Goal: Task Accomplishment & Management: Manage account settings

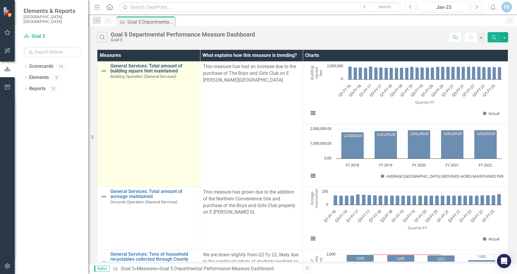
click at [116, 70] on link "General Services: Total amount of building square feet maintained" at bounding box center [153, 68] width 86 height 10
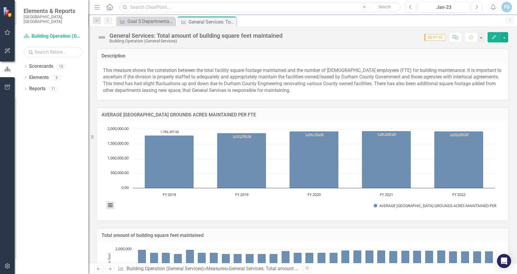
click at [110, 206] on button "View chart menu, Chart" at bounding box center [110, 205] width 8 height 8
click at [168, 77] on p "This measure shows the correlation between the total facility square footage ma…" at bounding box center [302, 80] width 399 height 27
click at [170, 77] on p "This measure shows the correlation between the total facility square footage ma…" at bounding box center [302, 80] width 399 height 27
click at [168, 76] on p "This measure shows the correlation between the total facility square footage ma…" at bounding box center [302, 80] width 399 height 27
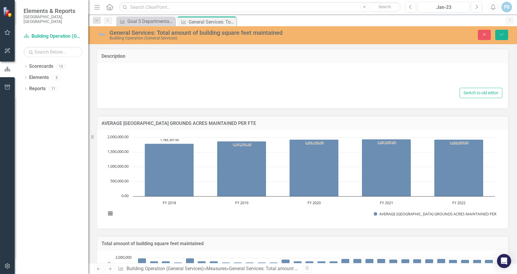
type textarea "<p>&nbsp;This measure shows the correlation between the total facility square f…"
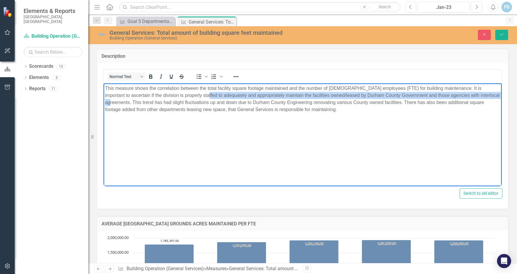
drag, startPoint x: 177, startPoint y: 95, endPoint x: 478, endPoint y: 94, distance: 301.5
click at [478, 94] on p "This measure shows the correlation between the total facility square footage ma…" at bounding box center [302, 98] width 395 height 28
copy p "adequately and appropriately maintain the facilities owned/leased by Durham Cou…"
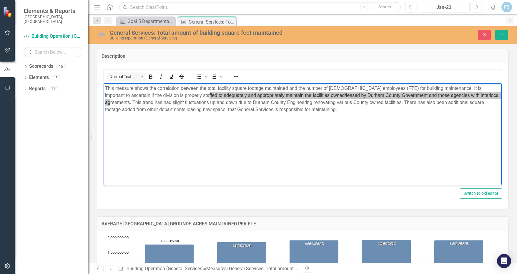
click at [400, 199] on div "<p>&nbsp;This measure shows the correlation between the total facility square f…" at bounding box center [302, 136] width 411 height 146
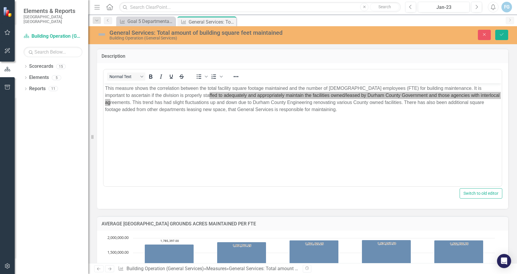
click at [400, 199] on div "<p>&nbsp;This measure shows the correlation between the total facility square f…" at bounding box center [302, 136] width 411 height 146
click at [391, 215] on div "AVERAGE DURHAM COUNTY GROUNDS ACRES MAINTAINED PER FTE Chart Bar chart with 5 b…" at bounding box center [303, 269] width 420 height 120
click at [491, 59] on td "Description" at bounding box center [302, 57] width 402 height 8
click at [418, 59] on td "Description" at bounding box center [302, 57] width 402 height 8
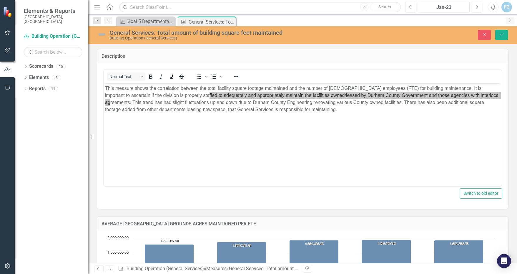
click at [501, 170] on div "<p>&nbsp;This measure shows the correlation between the total facility square f…" at bounding box center [302, 136] width 411 height 146
click at [501, 169] on div "<p>&nbsp;This measure shows the correlation between the total facility square f…" at bounding box center [302, 136] width 411 height 146
click at [501, 36] on icon "Save" at bounding box center [501, 34] width 5 height 4
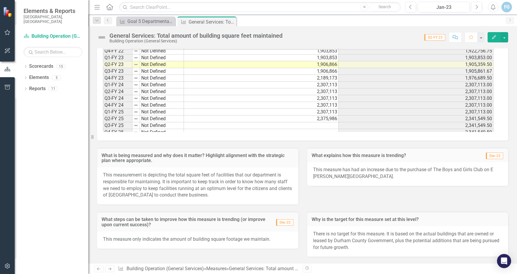
scroll to position [189, 0]
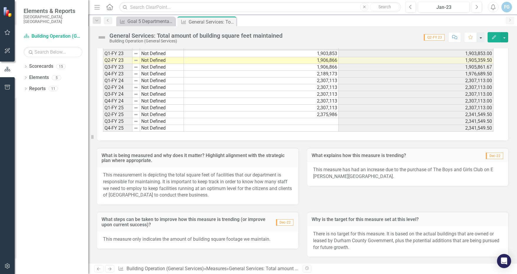
click at [480, 37] on button "button" at bounding box center [481, 37] width 8 height 10
click at [437, 37] on span "Q2-FY 23" at bounding box center [434, 37] width 21 height 6
click at [436, 37] on span "Q2-FY 23" at bounding box center [434, 37] width 21 height 6
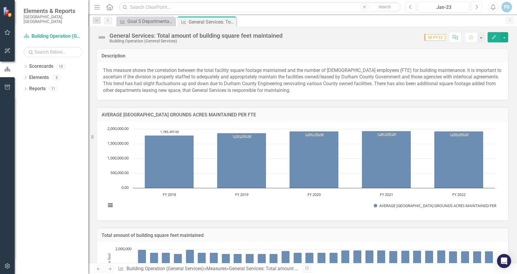
click at [477, 6] on icon "Next" at bounding box center [476, 6] width 3 height 5
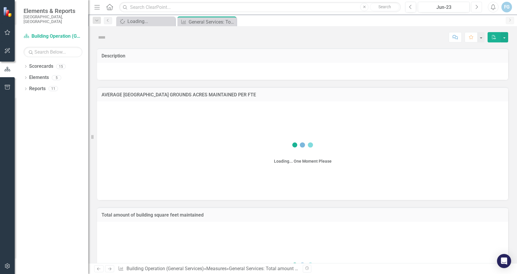
click at [477, 6] on icon "Next" at bounding box center [476, 6] width 3 height 5
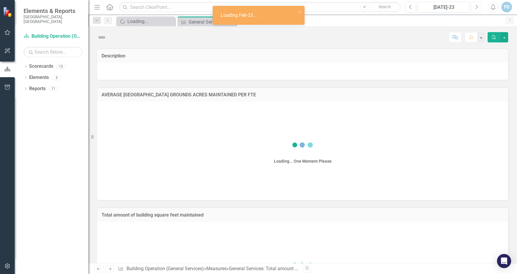
click at [477, 6] on icon "Next" at bounding box center [476, 6] width 3 height 5
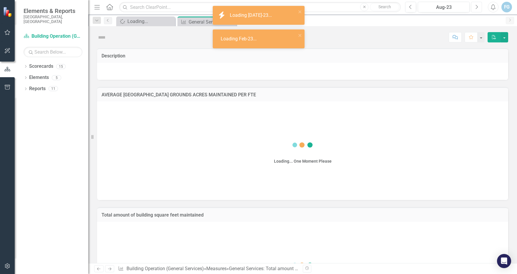
click at [478, 5] on icon "Next" at bounding box center [476, 6] width 3 height 5
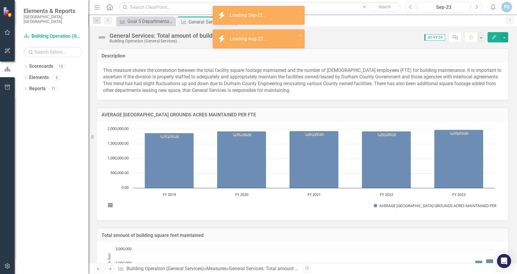
click at [478, 5] on icon "Next" at bounding box center [476, 6] width 3 height 5
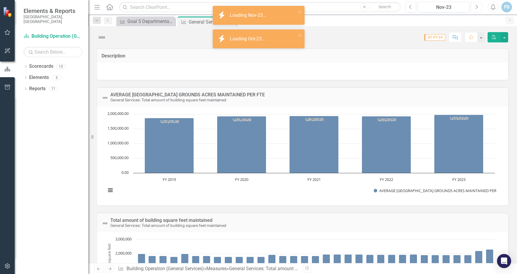
click at [478, 5] on icon "Next" at bounding box center [476, 6] width 3 height 5
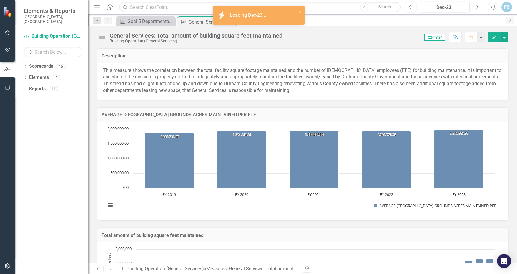
click at [478, 5] on icon "Next" at bounding box center [476, 6] width 3 height 5
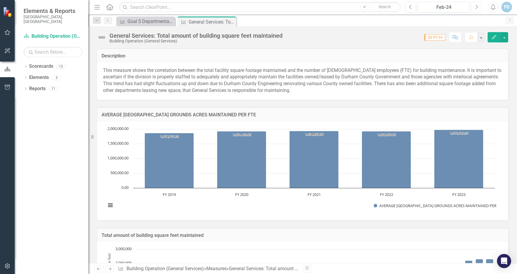
click at [478, 5] on icon "Next" at bounding box center [476, 6] width 3 height 5
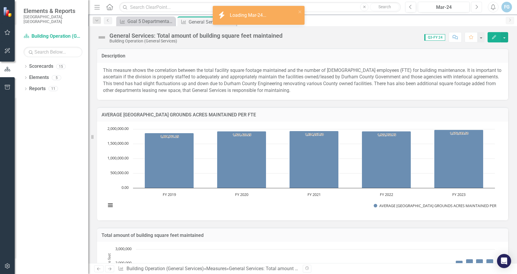
click at [477, 6] on icon "button" at bounding box center [477, 7] width 2 height 4
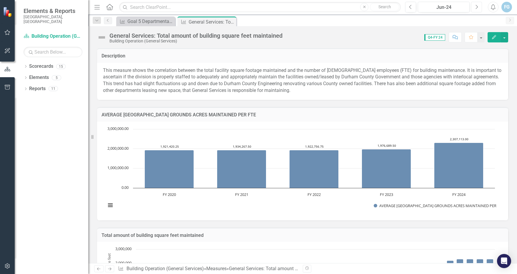
click at [477, 6] on icon "button" at bounding box center [477, 7] width 2 height 4
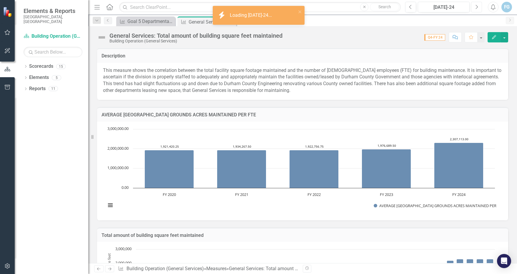
click at [478, 8] on button "Next" at bounding box center [476, 7] width 11 height 11
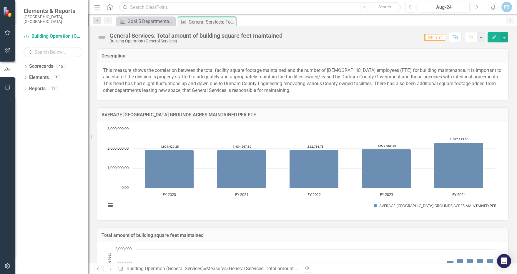
click at [477, 8] on icon "Next" at bounding box center [476, 6] width 3 height 5
click at [476, 8] on icon "Next" at bounding box center [476, 6] width 3 height 5
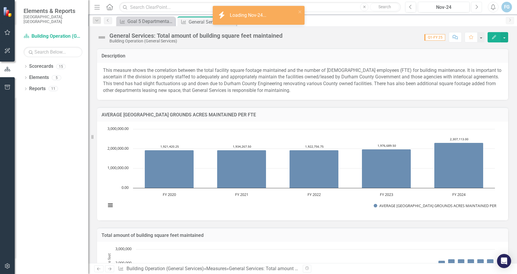
click at [476, 8] on icon "Next" at bounding box center [476, 6] width 3 height 5
click at [477, 7] on icon "button" at bounding box center [477, 7] width 2 height 4
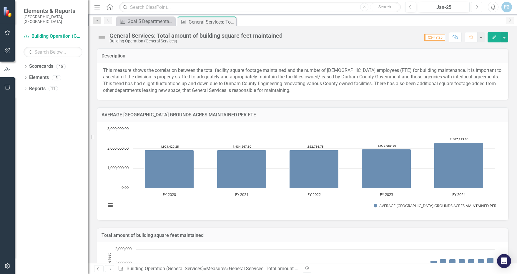
click at [477, 7] on icon "button" at bounding box center [477, 7] width 2 height 4
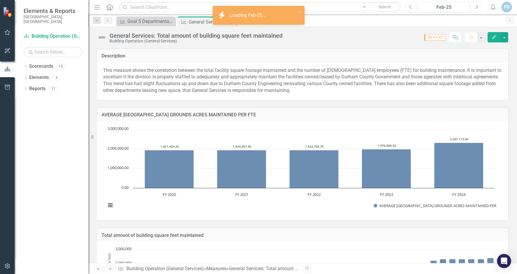
click at [477, 7] on icon "button" at bounding box center [477, 7] width 2 height 4
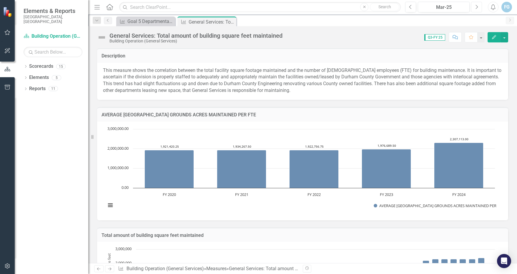
click at [477, 7] on icon "button" at bounding box center [477, 7] width 2 height 4
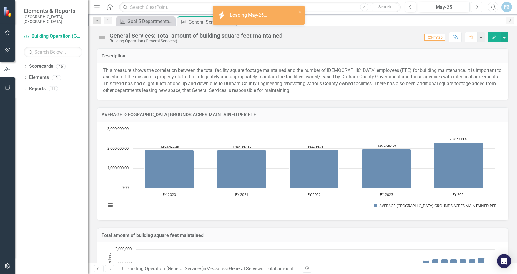
click at [477, 7] on icon "button" at bounding box center [477, 7] width 2 height 4
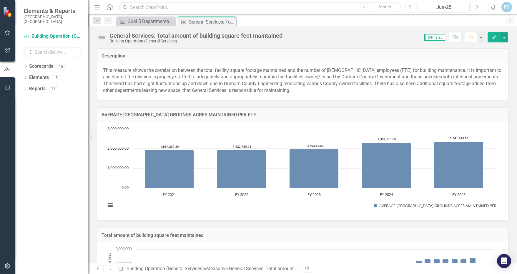
click at [476, 8] on icon "Next" at bounding box center [476, 6] width 3 height 5
click at [475, 10] on button "Next" at bounding box center [476, 7] width 11 height 11
